Goal: Task Accomplishment & Management: Use online tool/utility

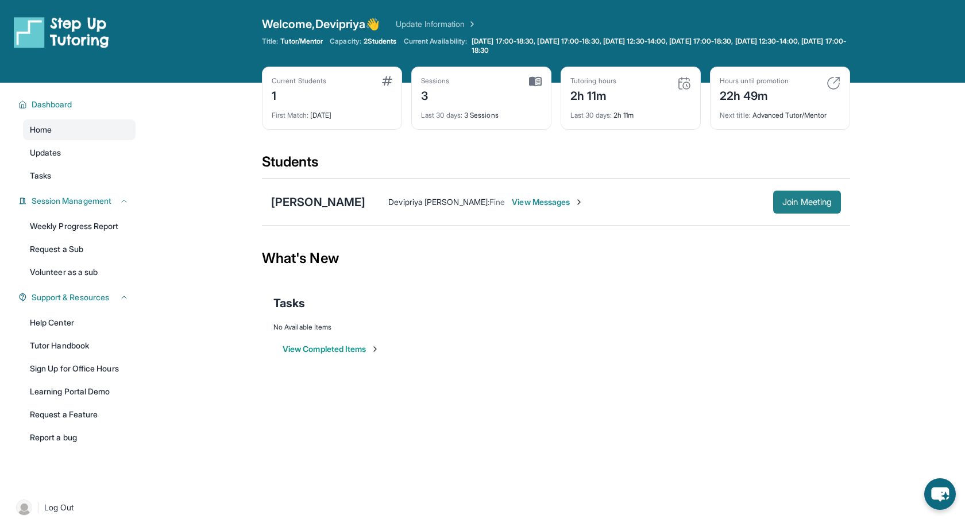
click at [814, 204] on span "Join Meeting" at bounding box center [806, 202] width 49 height 7
click at [308, 199] on div "[PERSON_NAME]" at bounding box center [318, 202] width 94 height 16
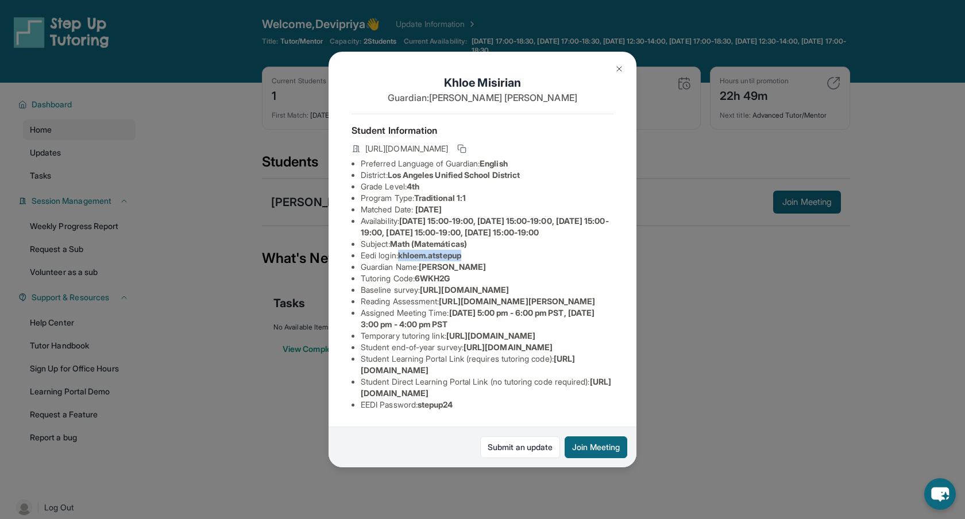
drag, startPoint x: 403, startPoint y: 267, endPoint x: 475, endPoint y: 270, distance: 72.4
click at [475, 261] on li "Eedi login : khloem.atstepup" at bounding box center [487, 255] width 253 height 11
copy span "khloem.atstepup"
click at [542, 273] on li "Guardian Name : nellie zargaryan" at bounding box center [487, 266] width 253 height 11
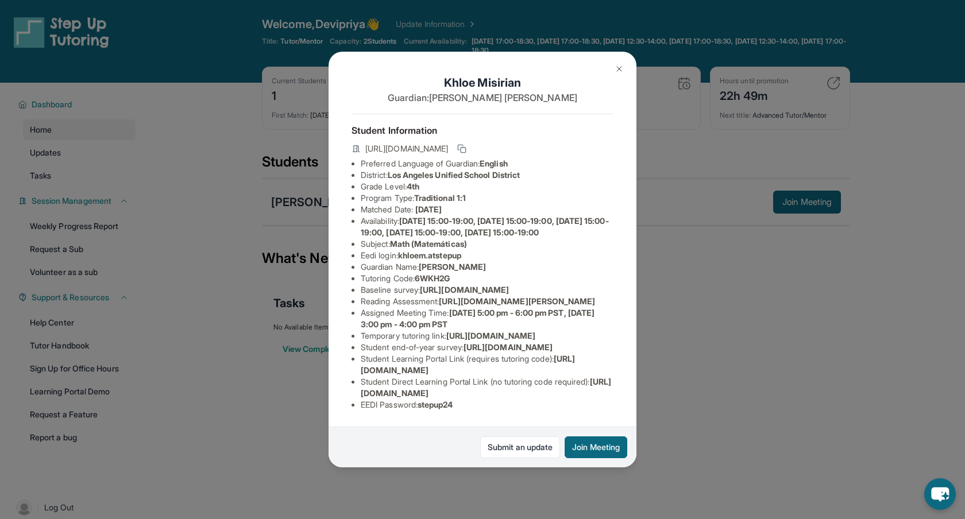
click at [568, 250] on li "Eedi login : khloem.atstepup" at bounding box center [487, 255] width 253 height 11
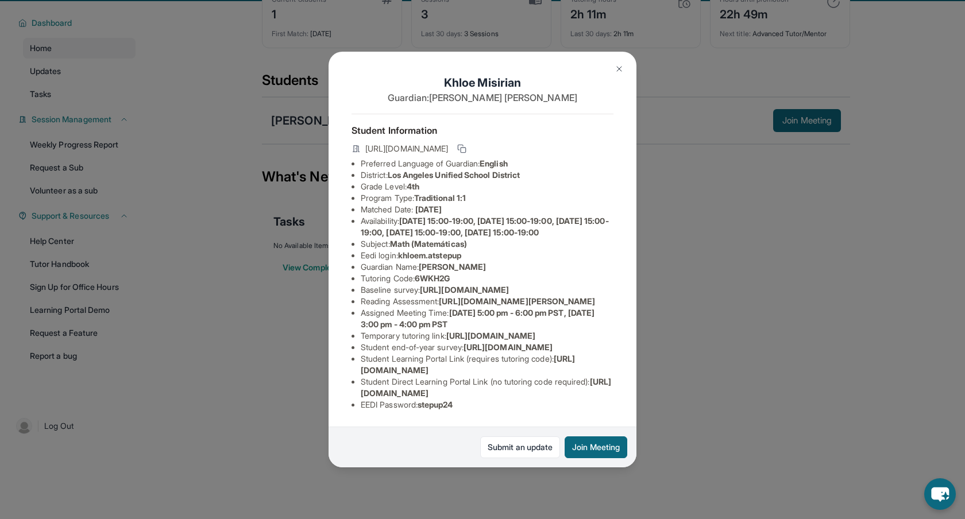
scroll to position [83, 0]
drag, startPoint x: 423, startPoint y: 407, endPoint x: 469, endPoint y: 406, distance: 46.0
click at [469, 406] on li "EEDI Password : stepup24" at bounding box center [487, 404] width 253 height 11
copy span "stepup24"
click at [759, 328] on div "Khloe Misirian Guardian: Nellie Zargaryan Student Information https://student-p…" at bounding box center [482, 259] width 965 height 519
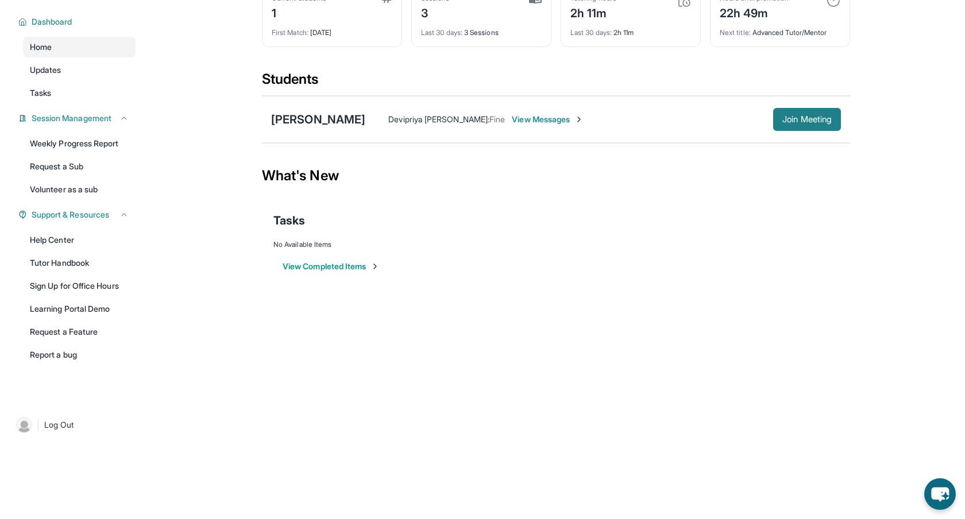
click at [796, 121] on span "Join Meeting" at bounding box center [806, 119] width 49 height 7
